Goal: Transaction & Acquisition: Download file/media

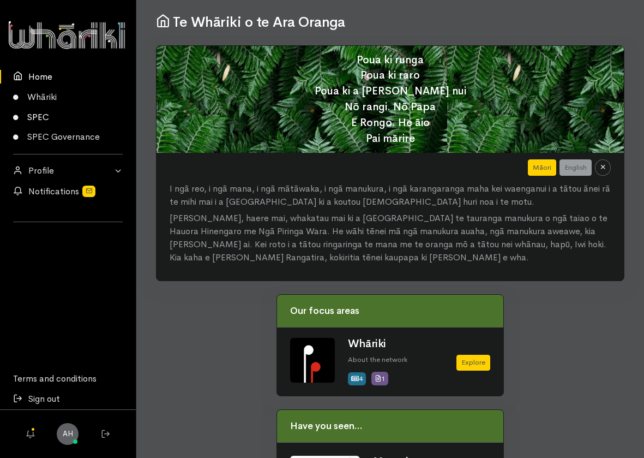
click at [50, 123] on link "SPEC" at bounding box center [68, 117] width 136 height 20
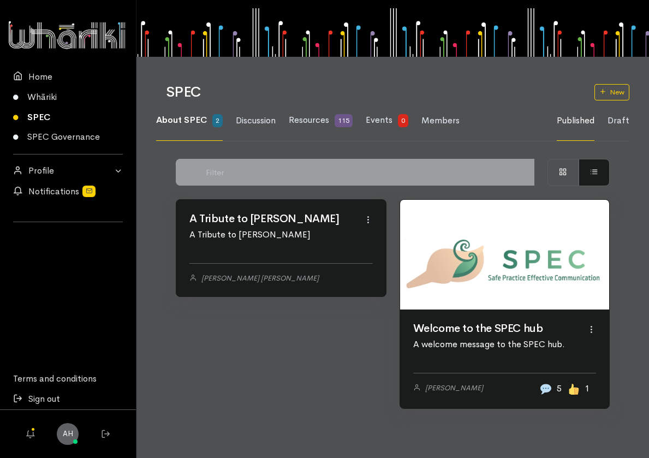
click at [266, 200] on link at bounding box center [281, 200] width 210 height 0
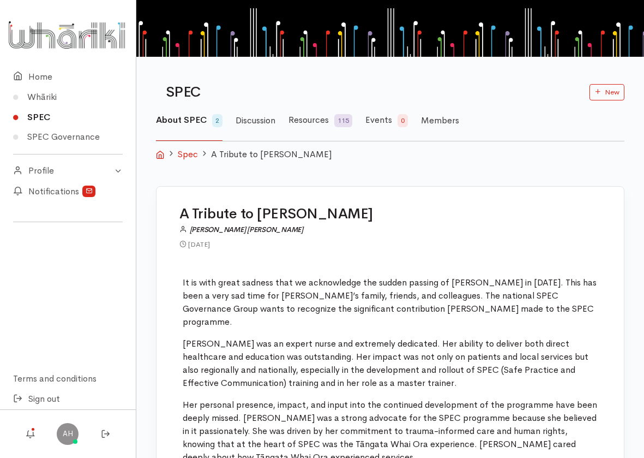
click at [216, 120] on span "2" at bounding box center [217, 120] width 10 height 13
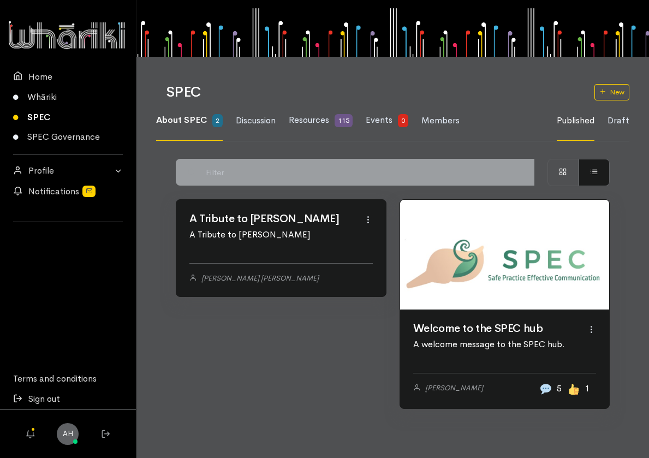
click at [547, 309] on link at bounding box center [505, 255] width 210 height 110
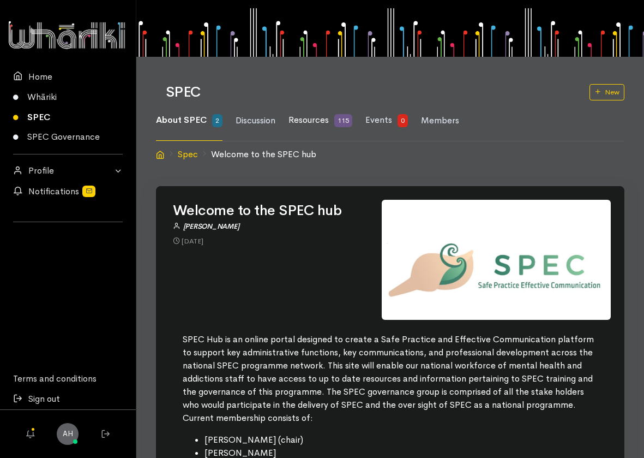
click at [315, 123] on span "Resources" at bounding box center [309, 119] width 40 height 11
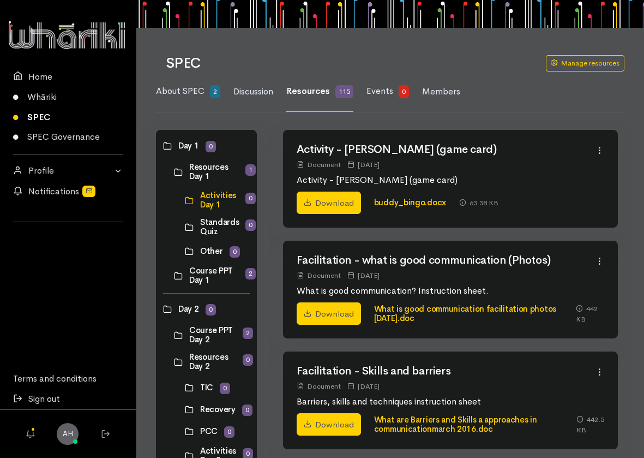
scroll to position [55, 0]
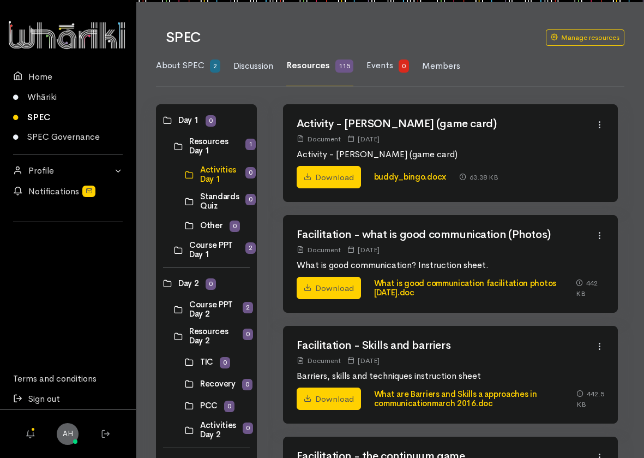
click at [174, 250] on link at bounding box center [174, 250] width 0 height 0
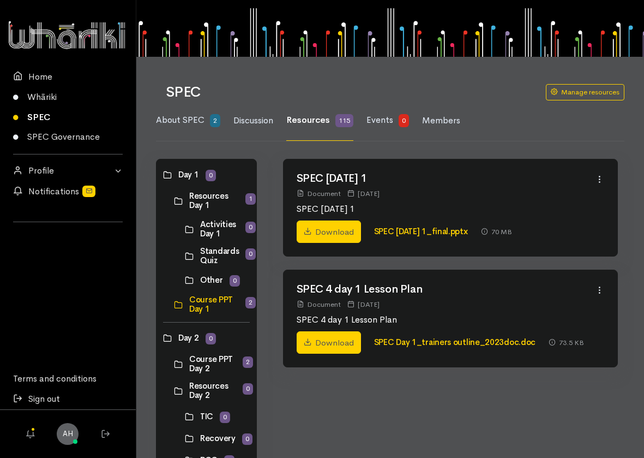
click at [185, 256] on link at bounding box center [185, 256] width 0 height 0
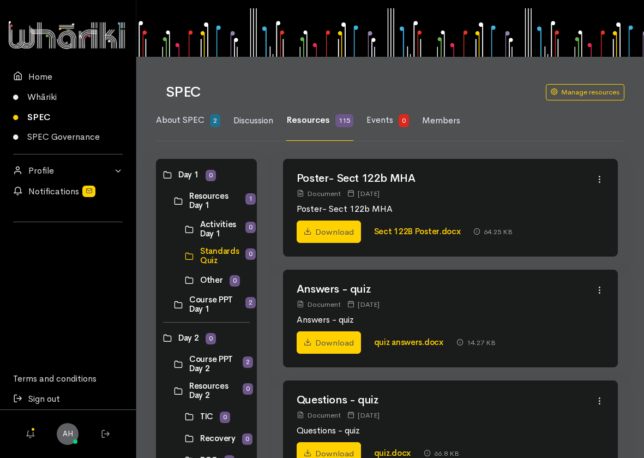
click at [174, 304] on link at bounding box center [174, 304] width 0 height 0
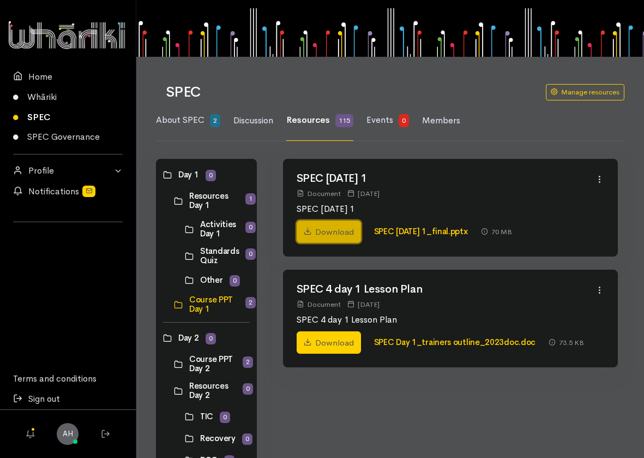
click at [336, 232] on link "Download" at bounding box center [329, 231] width 64 height 23
click at [405, 231] on link "SPEC [DATE] 1_final.pptx" at bounding box center [421, 231] width 94 height 10
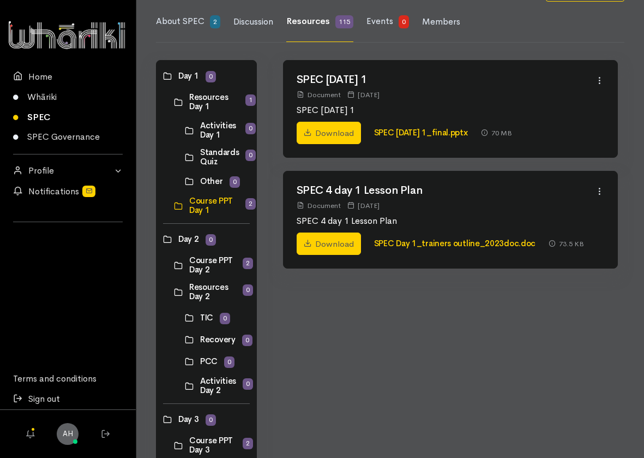
scroll to position [164, 0]
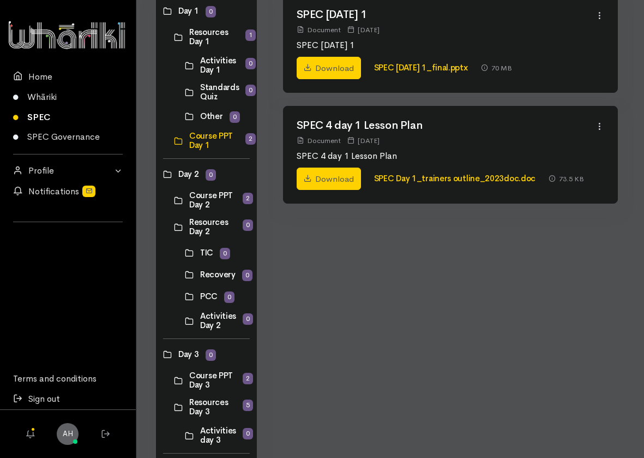
click at [174, 200] on link at bounding box center [174, 200] width 0 height 0
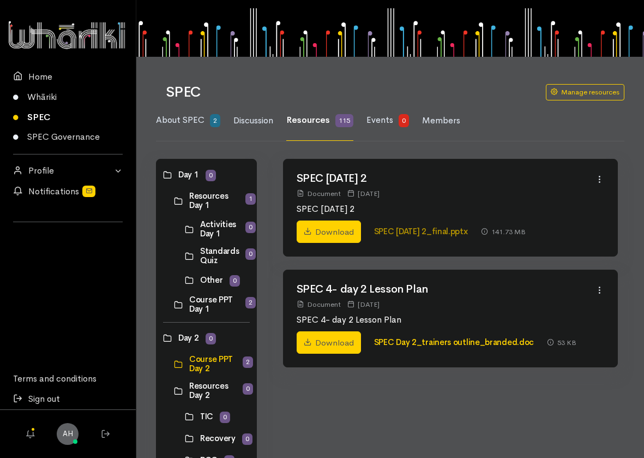
click at [409, 232] on link "SPEC [DATE] 2_final.pptx" at bounding box center [421, 231] width 94 height 10
click at [414, 230] on link "SPEC [DATE] 2_final.pptx" at bounding box center [421, 231] width 94 height 10
click at [338, 236] on link "Download" at bounding box center [329, 231] width 64 height 23
